Goal: Obtain resource: Download file/media

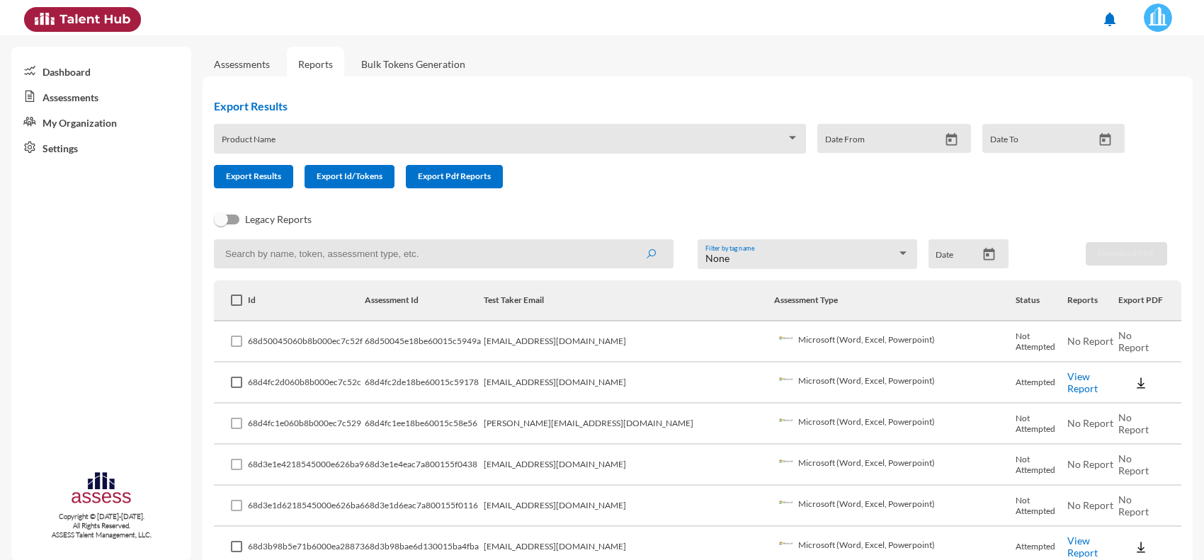
click at [1067, 380] on link "View Report" at bounding box center [1082, 382] width 30 height 24
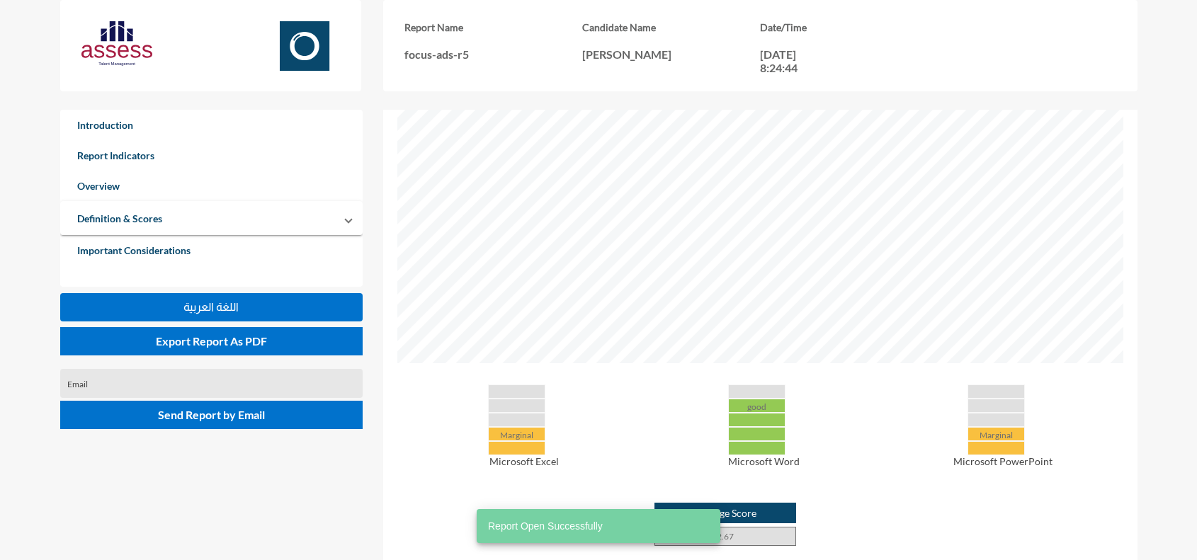
scroll to position [443, 0]
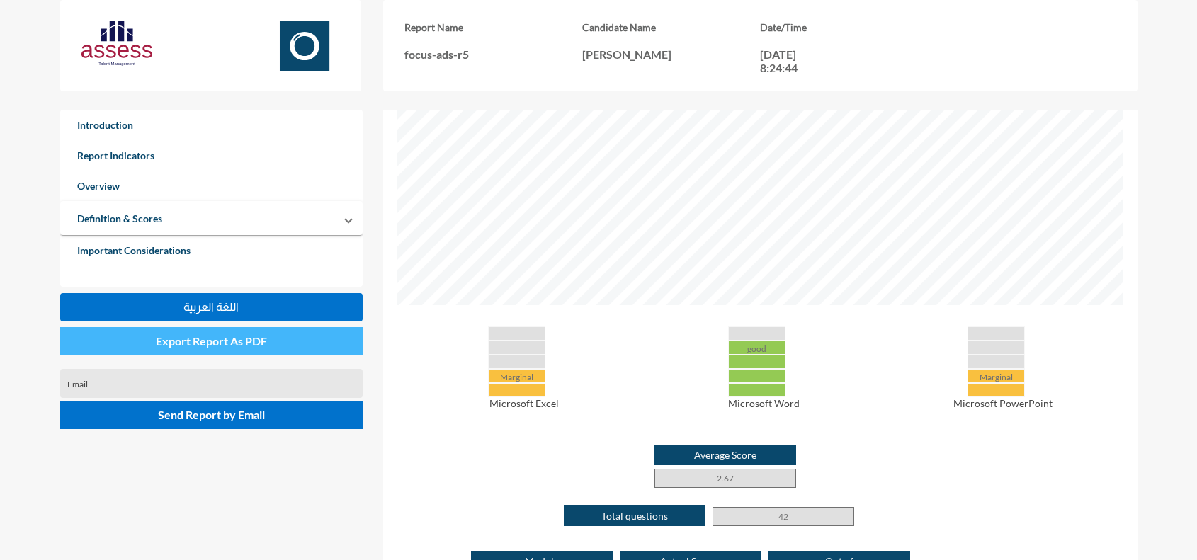
click at [278, 334] on button "Export Report As PDF" at bounding box center [211, 341] width 303 height 28
